Goal: Communication & Community: Answer question/provide support

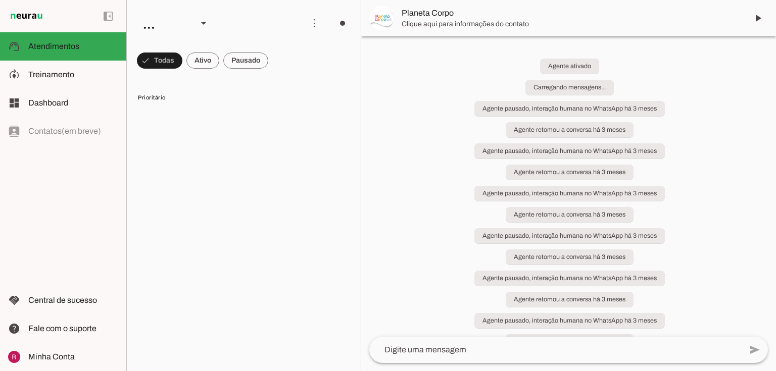
click at [168, 56] on span at bounding box center [159, 60] width 45 height 24
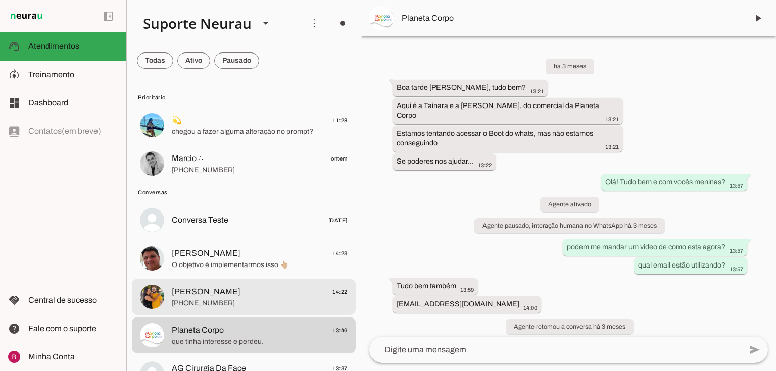
scroll to position [41571, 0]
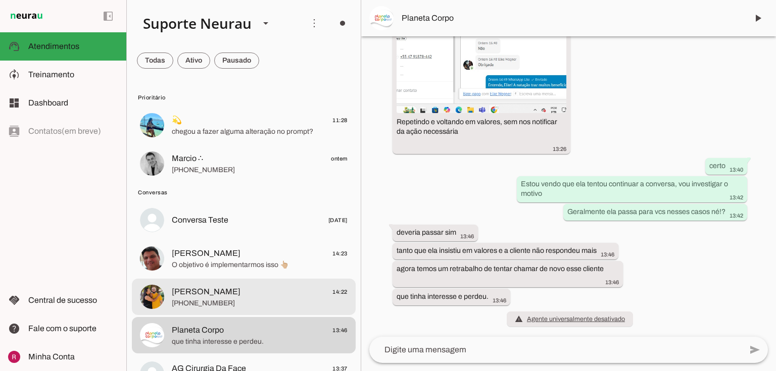
click at [202, 297] on span "[PERSON_NAME]" at bounding box center [206, 292] width 69 height 12
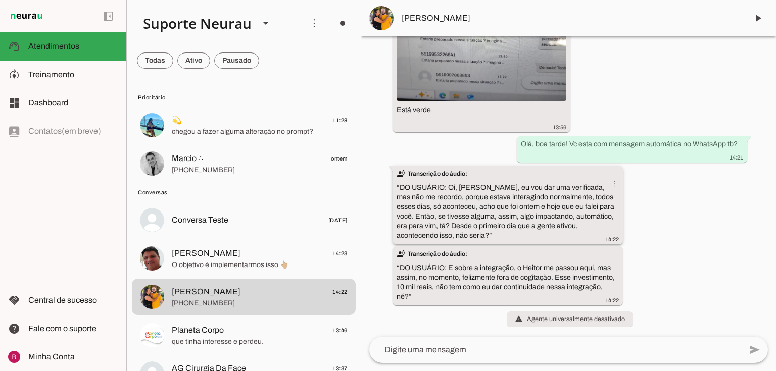
scroll to position [15976, 0]
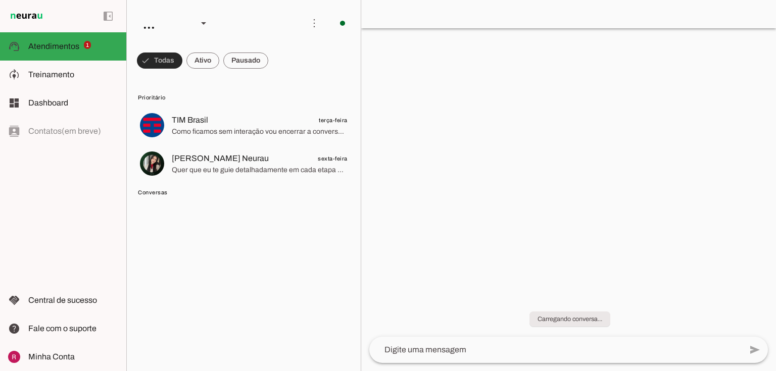
click at [173, 69] on span at bounding box center [159, 60] width 45 height 24
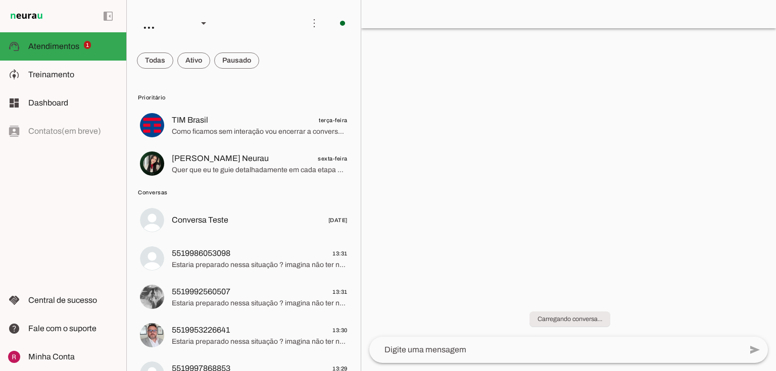
click at [173, 69] on md-chip-set at bounding box center [244, 60] width 234 height 28
click at [166, 63] on span at bounding box center [155, 60] width 36 height 24
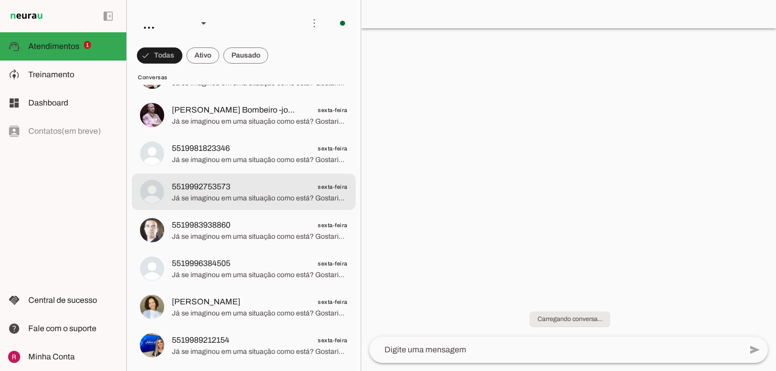
scroll to position [2822, 0]
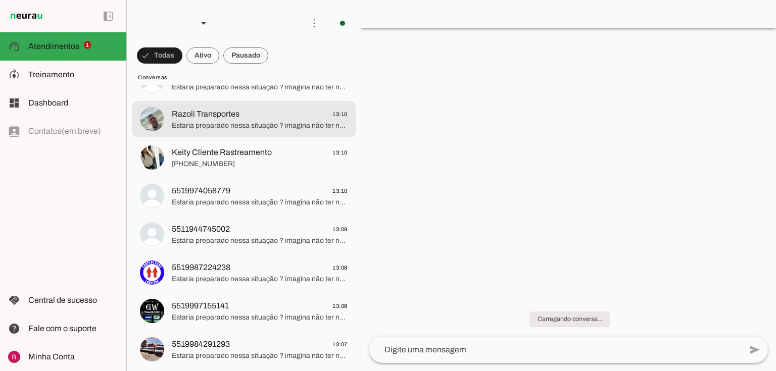
scroll to position [1293, 0]
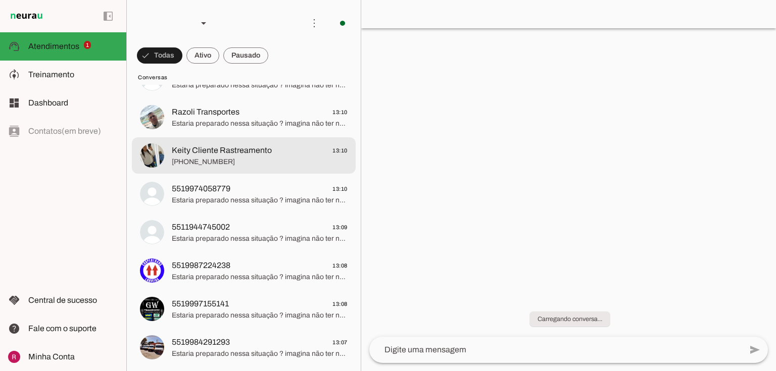
click at [251, 147] on span "Keity Cliente Rastreamento" at bounding box center [222, 150] width 100 height 12
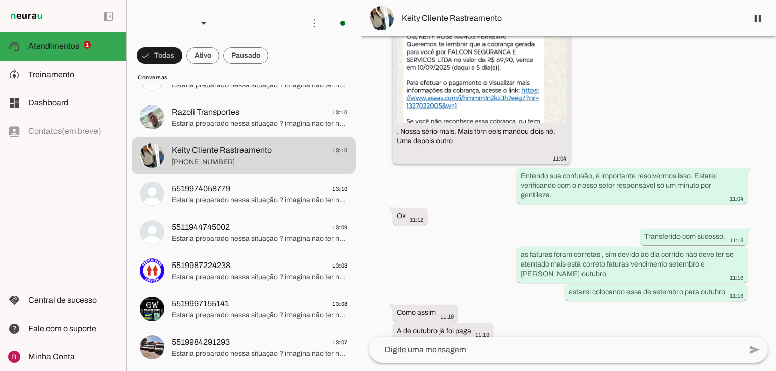
scroll to position [451, 0]
